Goal: Contribute content: Contribute content

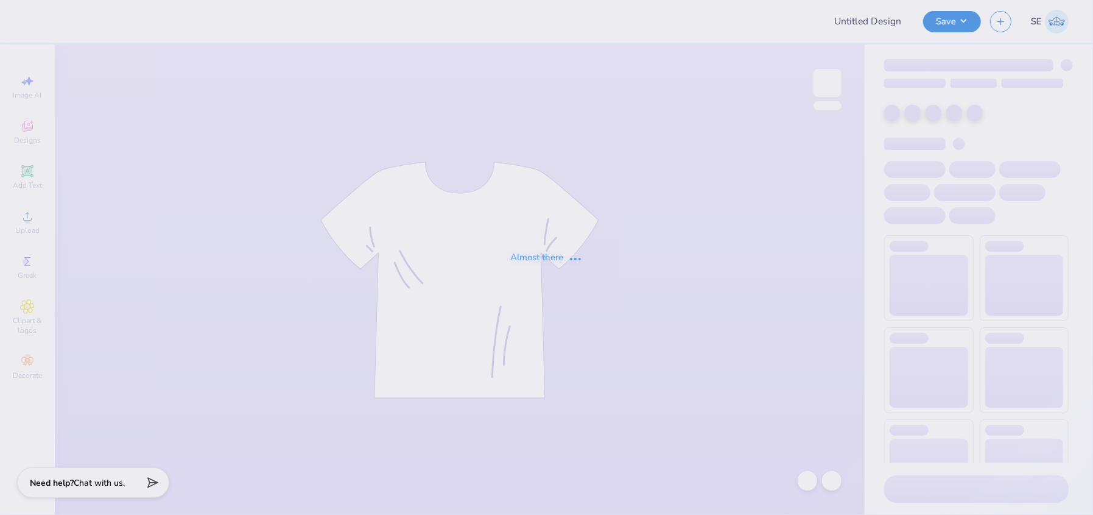
type input "[GEOGRAPHIC_DATA]"
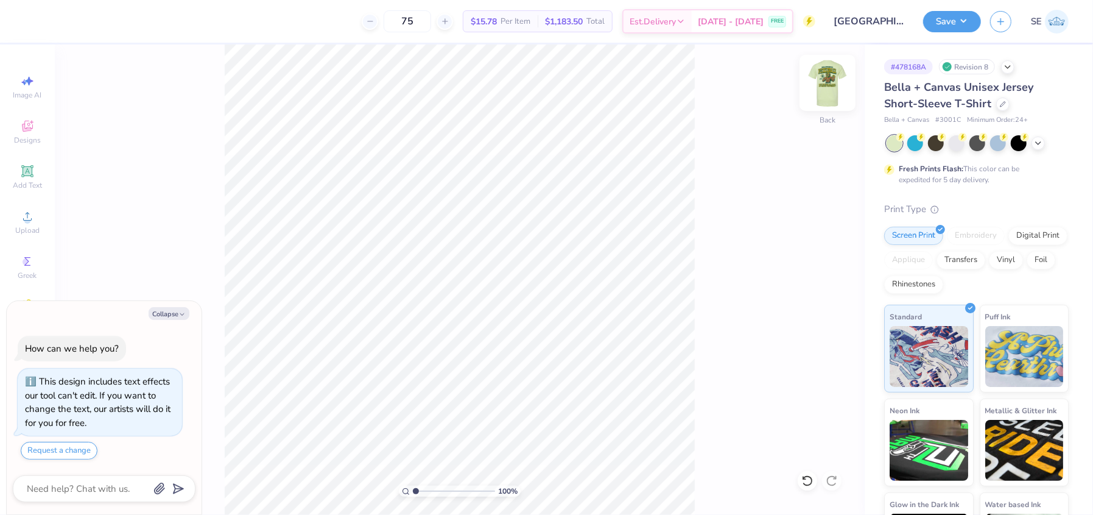
click at [832, 90] on img at bounding box center [827, 82] width 49 height 49
click at [830, 87] on img at bounding box center [827, 82] width 49 height 49
type textarea "x"
type input "3.77"
click at [822, 85] on img at bounding box center [827, 82] width 49 height 49
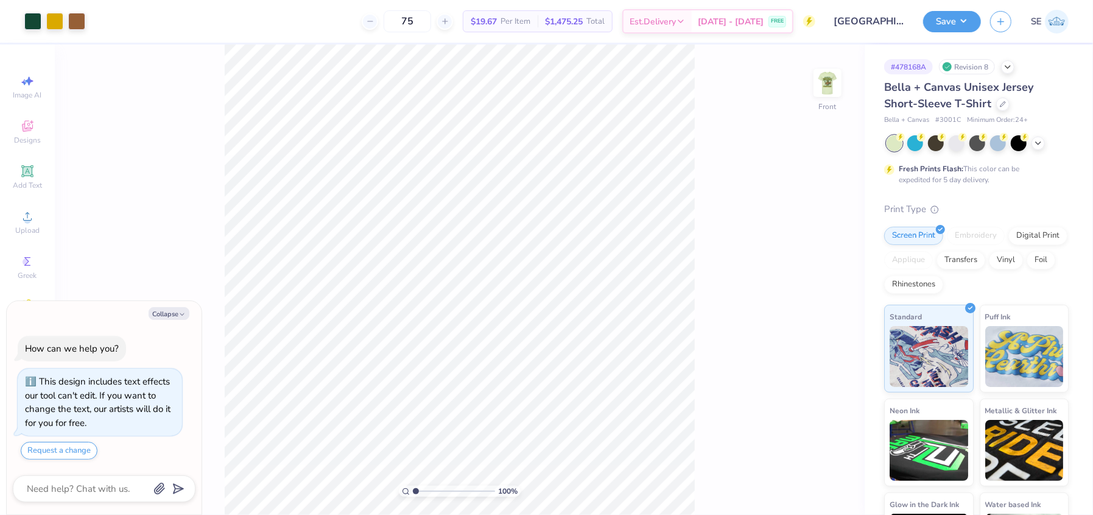
click at [822, 85] on img at bounding box center [827, 83] width 24 height 24
click at [822, 96] on img at bounding box center [827, 82] width 49 height 49
click at [823, 96] on img at bounding box center [827, 82] width 49 height 49
click at [959, 13] on button "Save" at bounding box center [952, 19] width 58 height 21
type textarea "x"
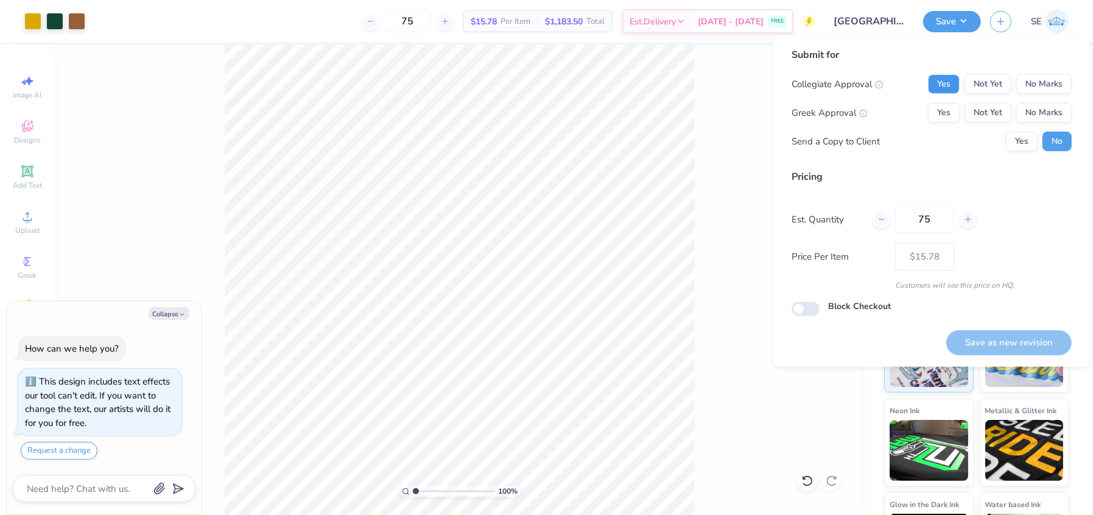
click at [944, 78] on button "Yes" at bounding box center [944, 83] width 32 height 19
click at [1036, 112] on button "No Marks" at bounding box center [1043, 112] width 55 height 19
click at [1013, 341] on button "Save as new revision" at bounding box center [1008, 342] width 125 height 25
type input "$15.78"
type textarea "x"
